Goal: Task Accomplishment & Management: Use online tool/utility

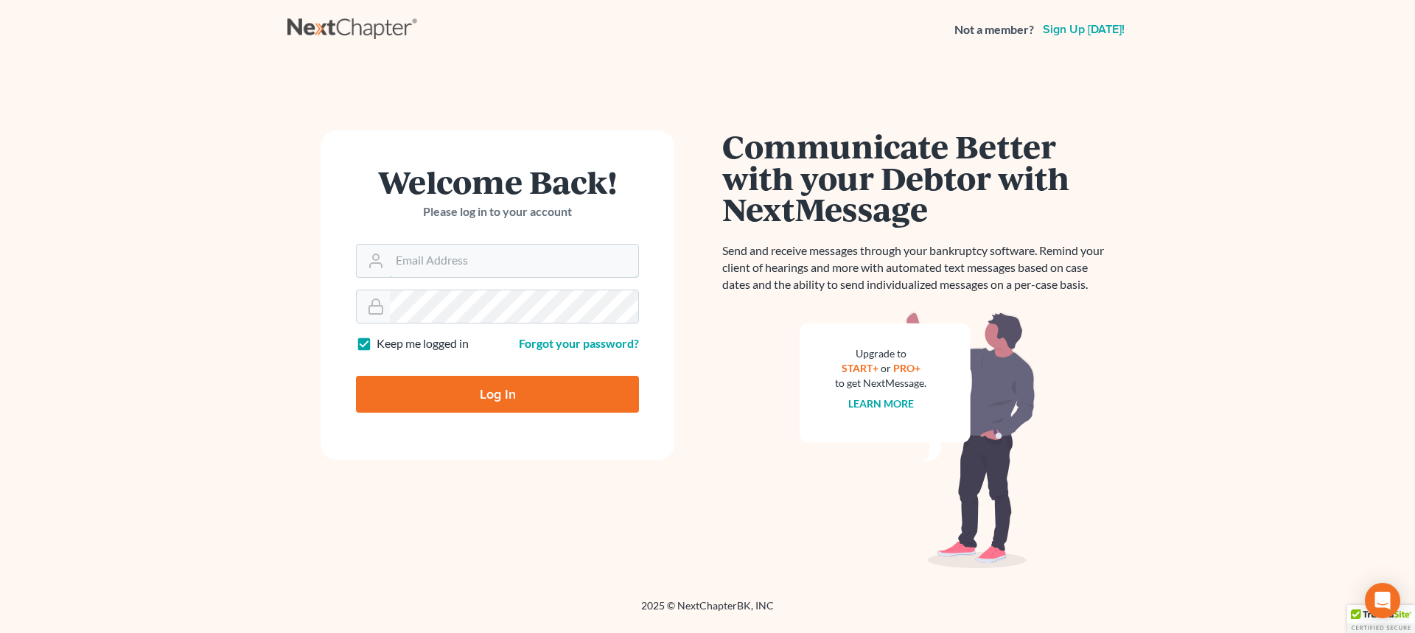
type input "[EMAIL_ADDRESS][DOMAIN_NAME]"
click at [464, 393] on input "Log In" at bounding box center [497, 394] width 283 height 37
type input "Thinking..."
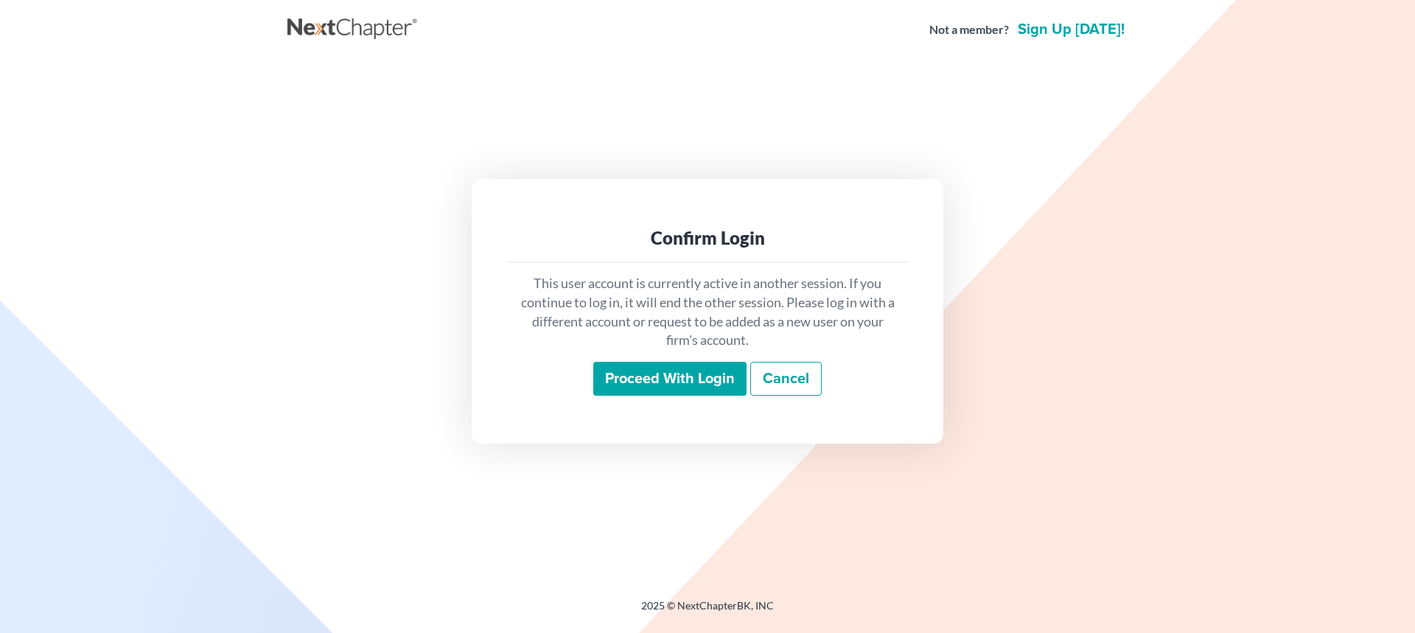
click at [682, 388] on input "Proceed with login" at bounding box center [669, 379] width 153 height 34
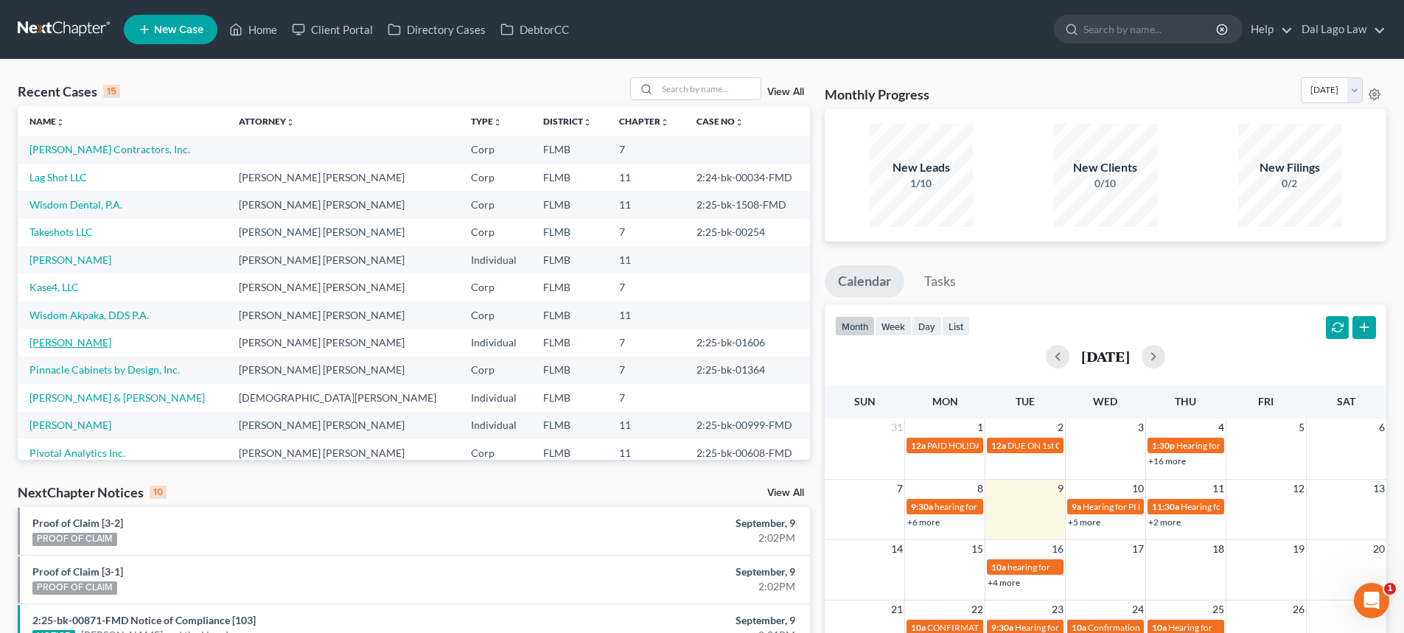
click at [81, 344] on link "Griffith, Kristy" at bounding box center [70, 342] width 82 height 13
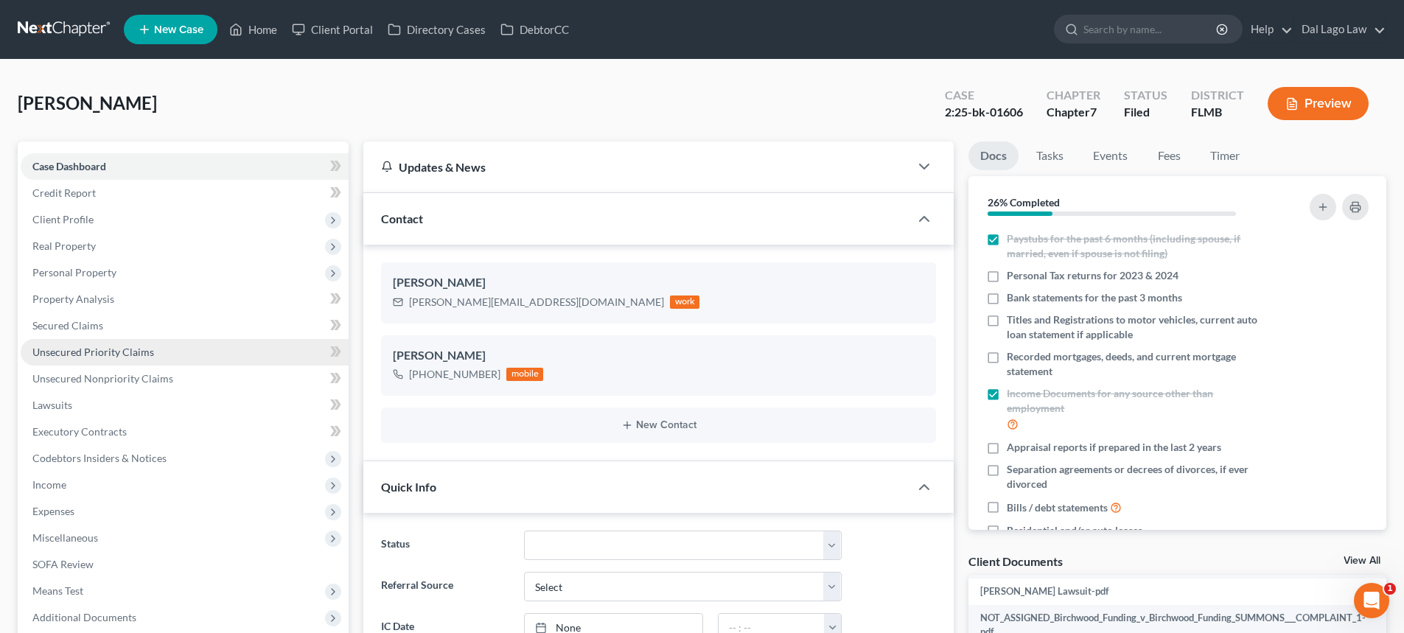
click at [136, 355] on span "Unsecured Priority Claims" at bounding box center [93, 352] width 122 height 13
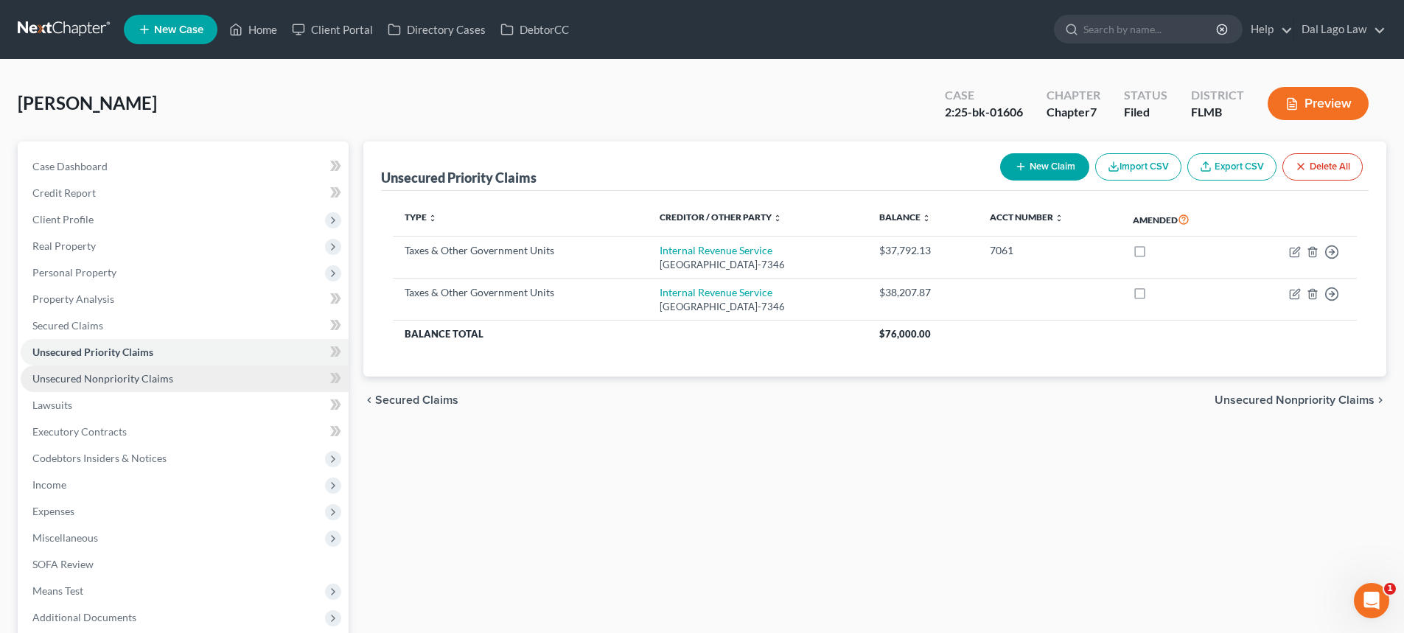
click at [143, 380] on span "Unsecured Nonpriority Claims" at bounding box center [102, 378] width 141 height 13
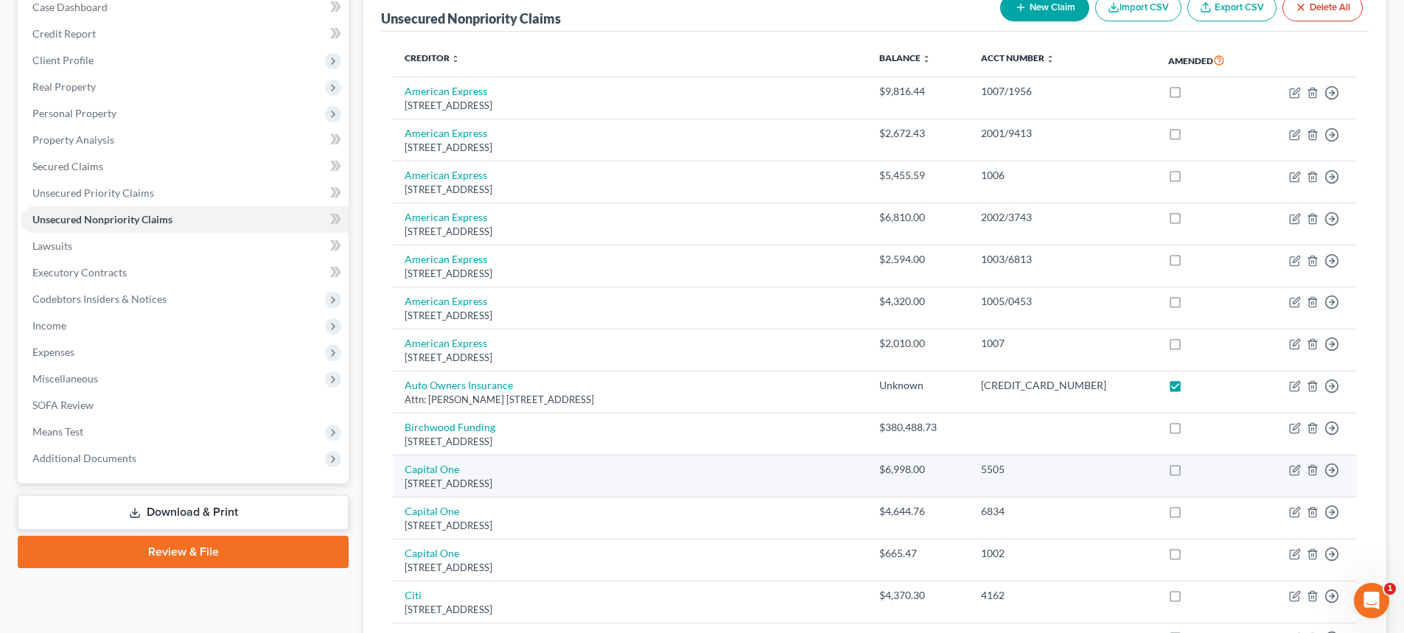
scroll to position [147, 0]
